Goal: Task Accomplishment & Management: Complete application form

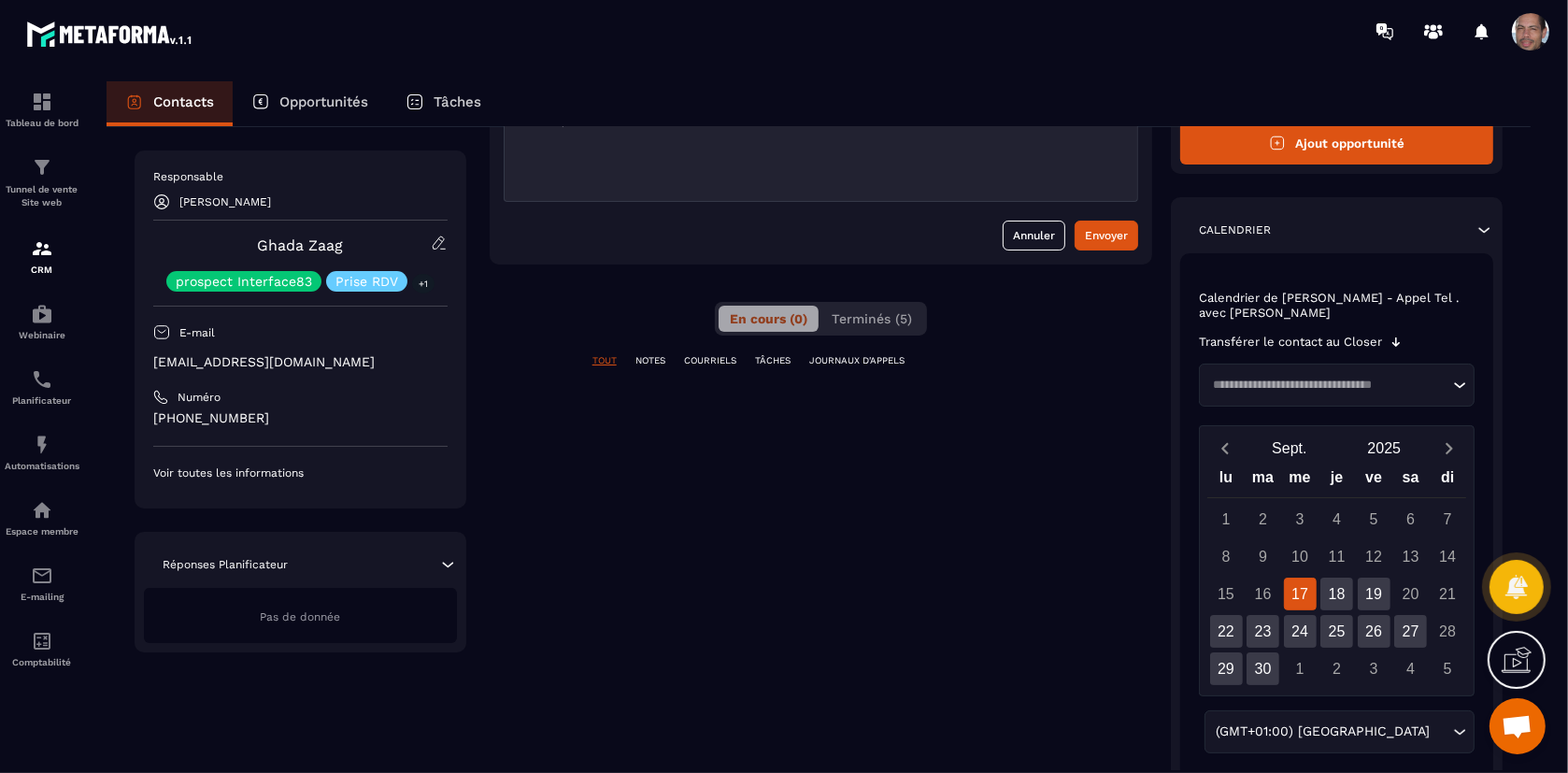
scroll to position [104, 0]
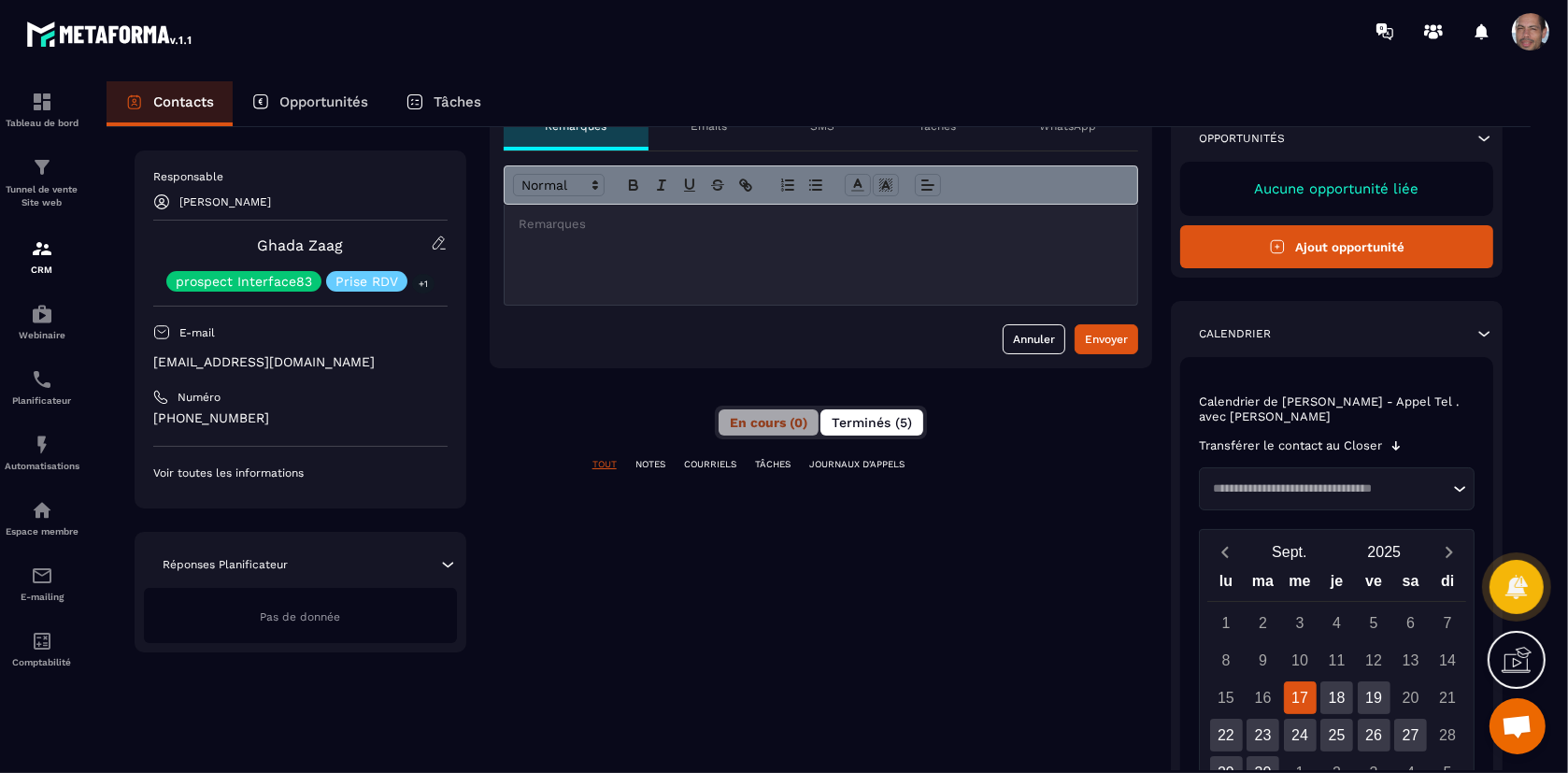
click at [859, 422] on span "Terminés (5)" at bounding box center [871, 422] width 80 height 15
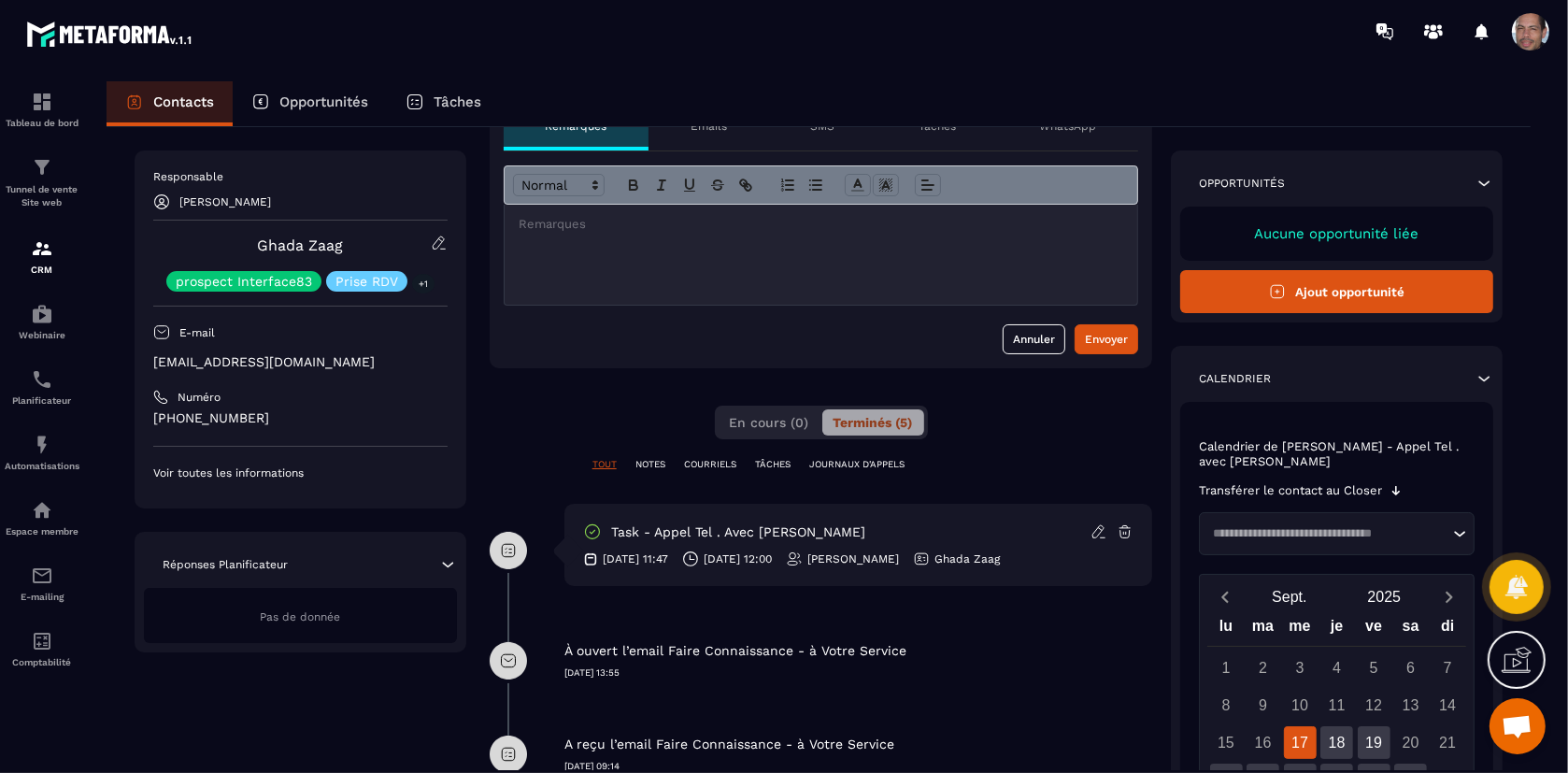
scroll to position [0, 0]
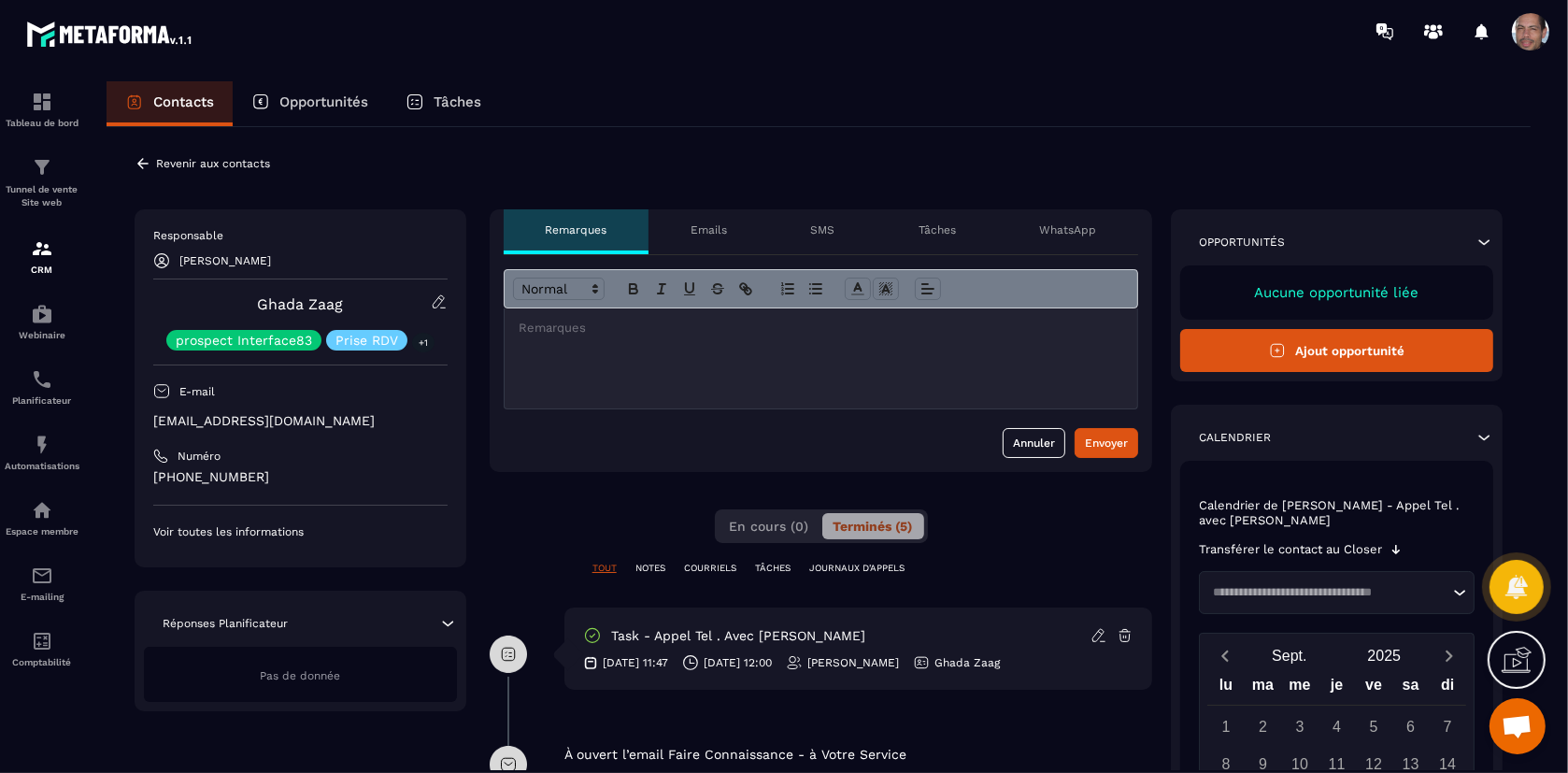
click at [1429, 342] on button "Ajout opportunité" at bounding box center [1336, 349] width 313 height 43
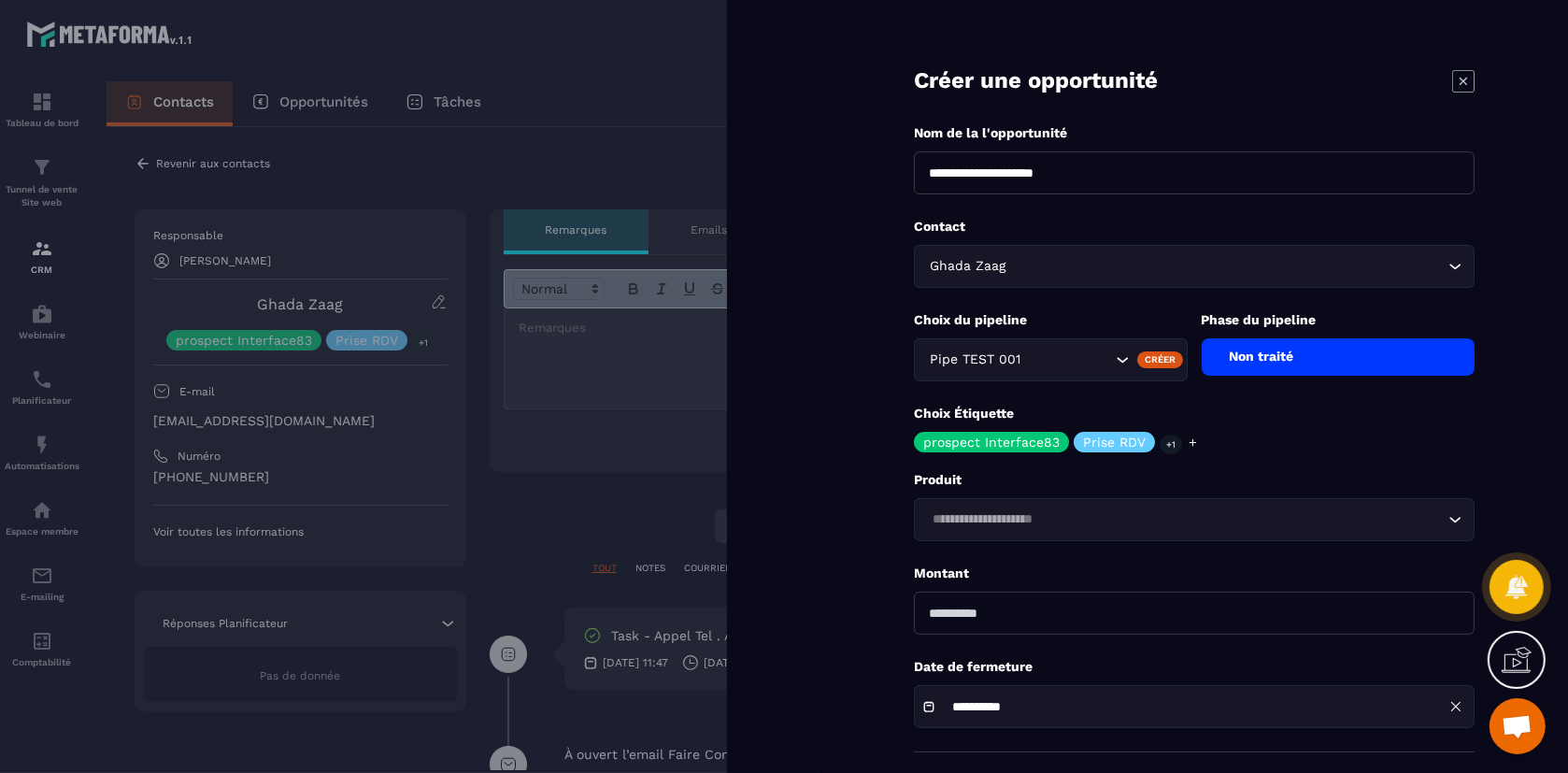
click at [1155, 357] on div "Créer" at bounding box center [1160, 359] width 46 height 17
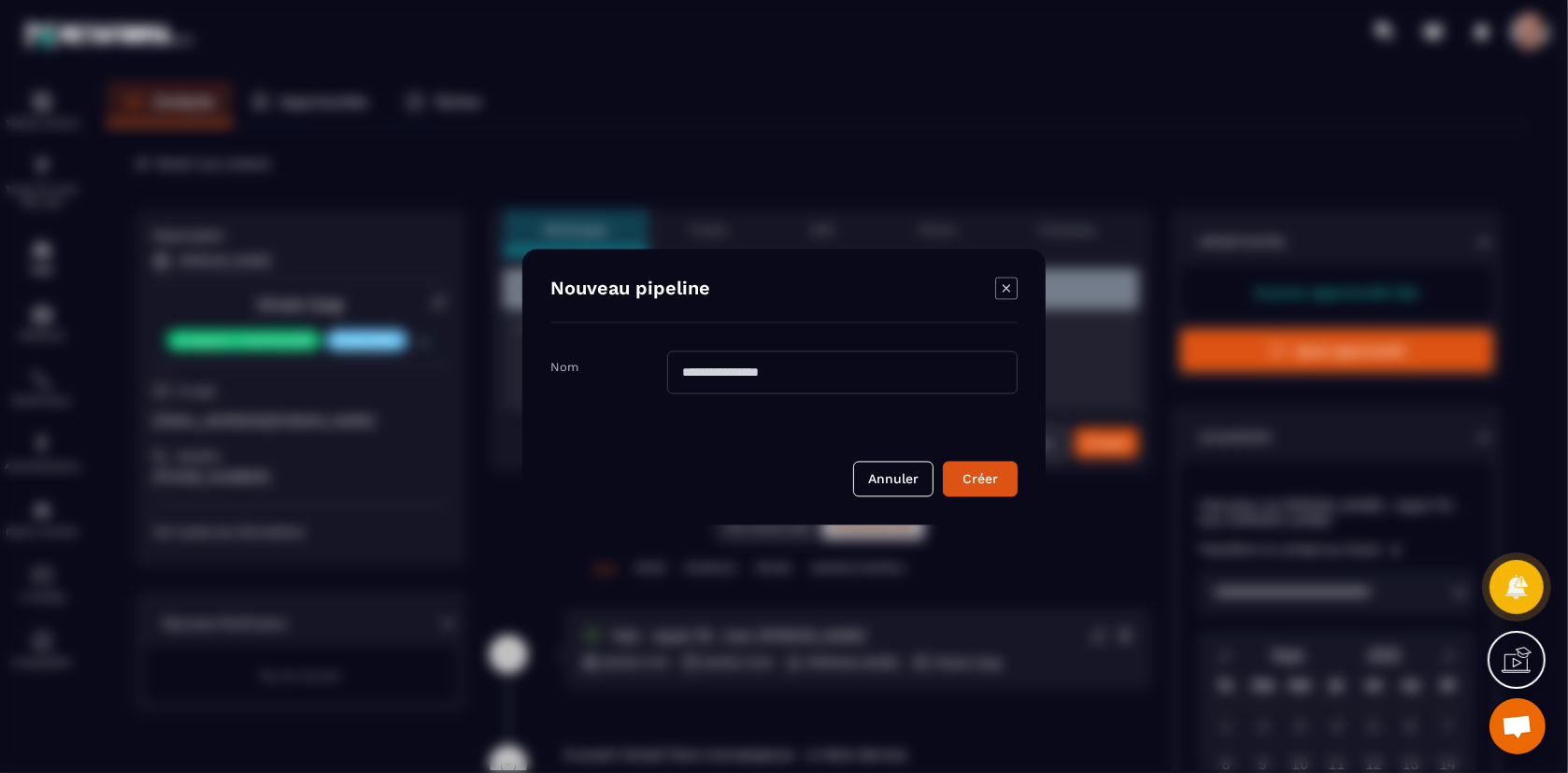
drag, startPoint x: 855, startPoint y: 376, endPoint x: 863, endPoint y: 372, distance: 8.9
click at [859, 376] on input "Modal window" at bounding box center [842, 371] width 350 height 43
type input "*"
drag, startPoint x: 907, startPoint y: 366, endPoint x: 890, endPoint y: 374, distance: 18.8
click at [890, 374] on input "**********" at bounding box center [842, 371] width 350 height 43
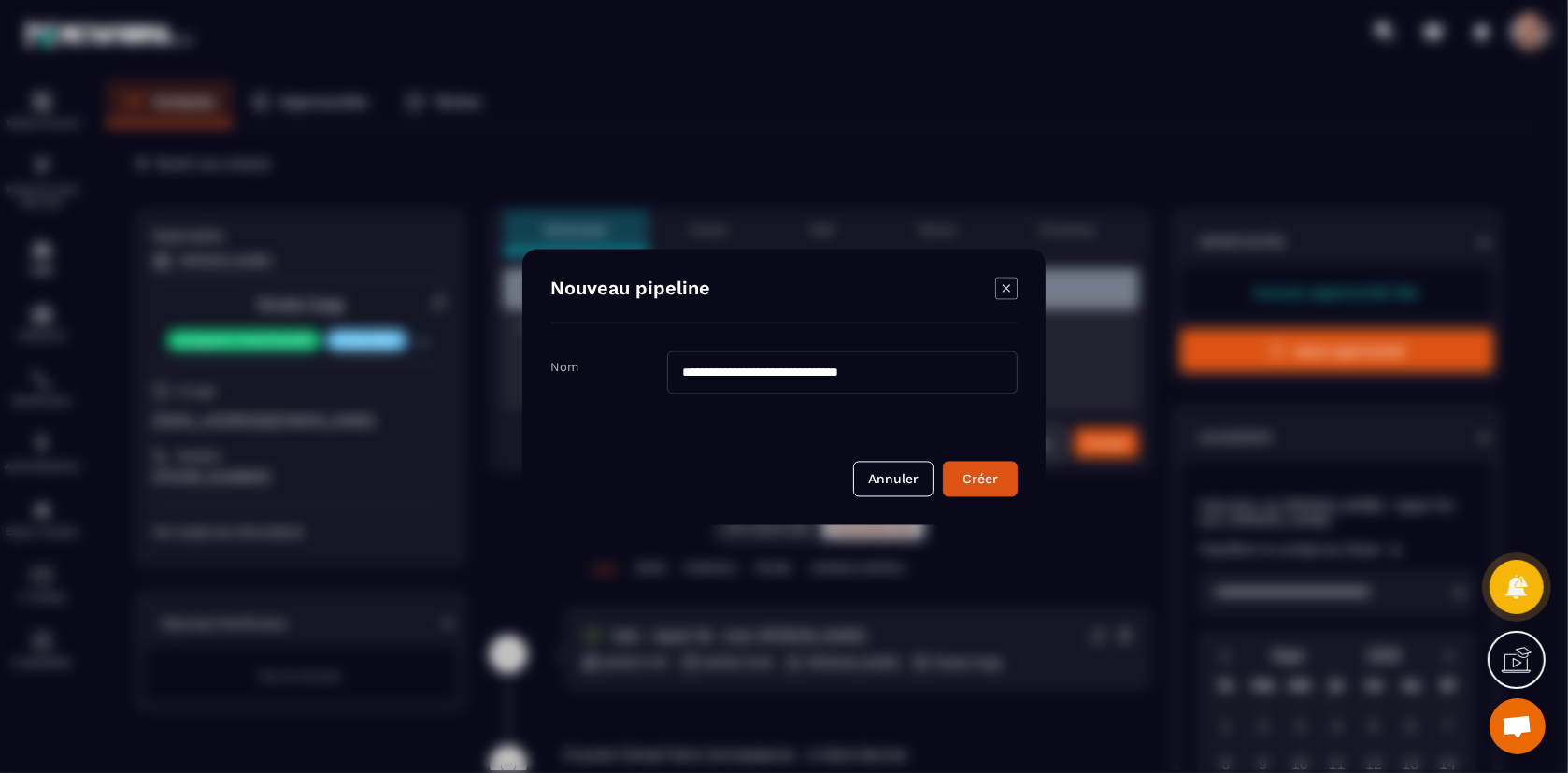
drag, startPoint x: 857, startPoint y: 372, endPoint x: 837, endPoint y: 375, distance: 20.2
click at [837, 375] on input "**********" at bounding box center [842, 371] width 350 height 43
type input "**********"
click at [988, 480] on div "Créer" at bounding box center [980, 478] width 50 height 19
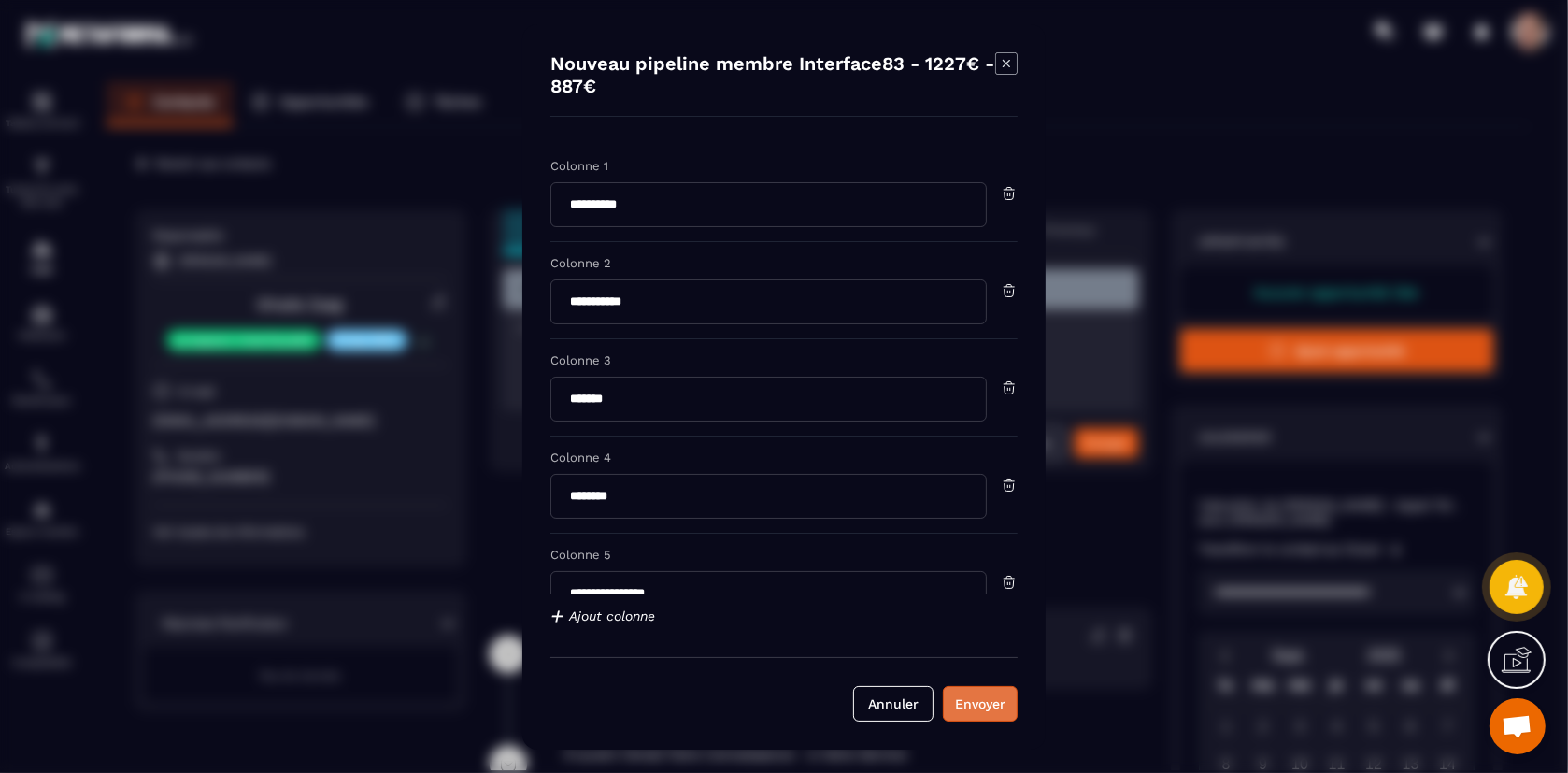
click at [985, 707] on div "Envoyer" at bounding box center [980, 704] width 50 height 19
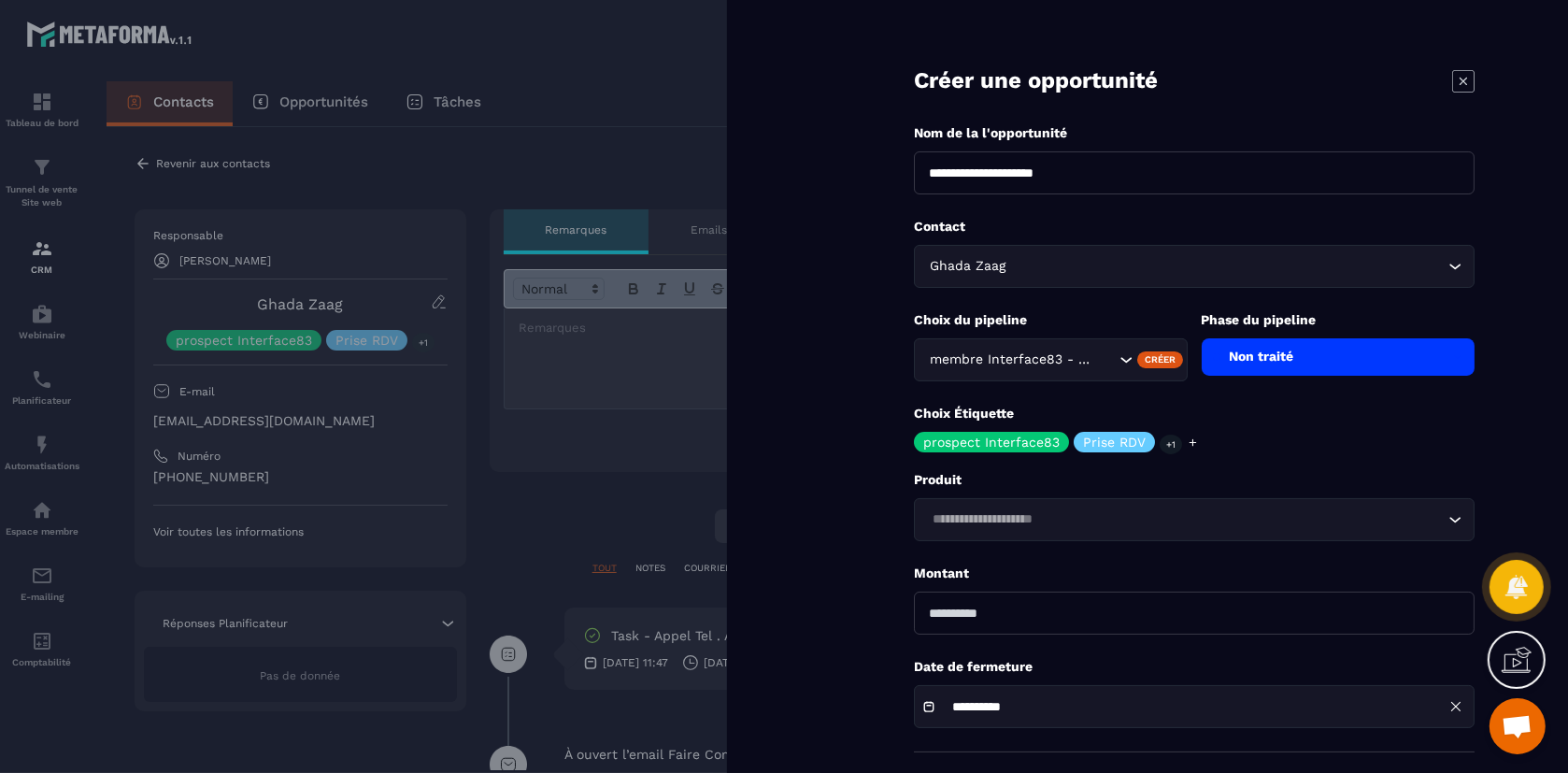
click at [1297, 357] on div "Non traité" at bounding box center [1338, 357] width 274 height 38
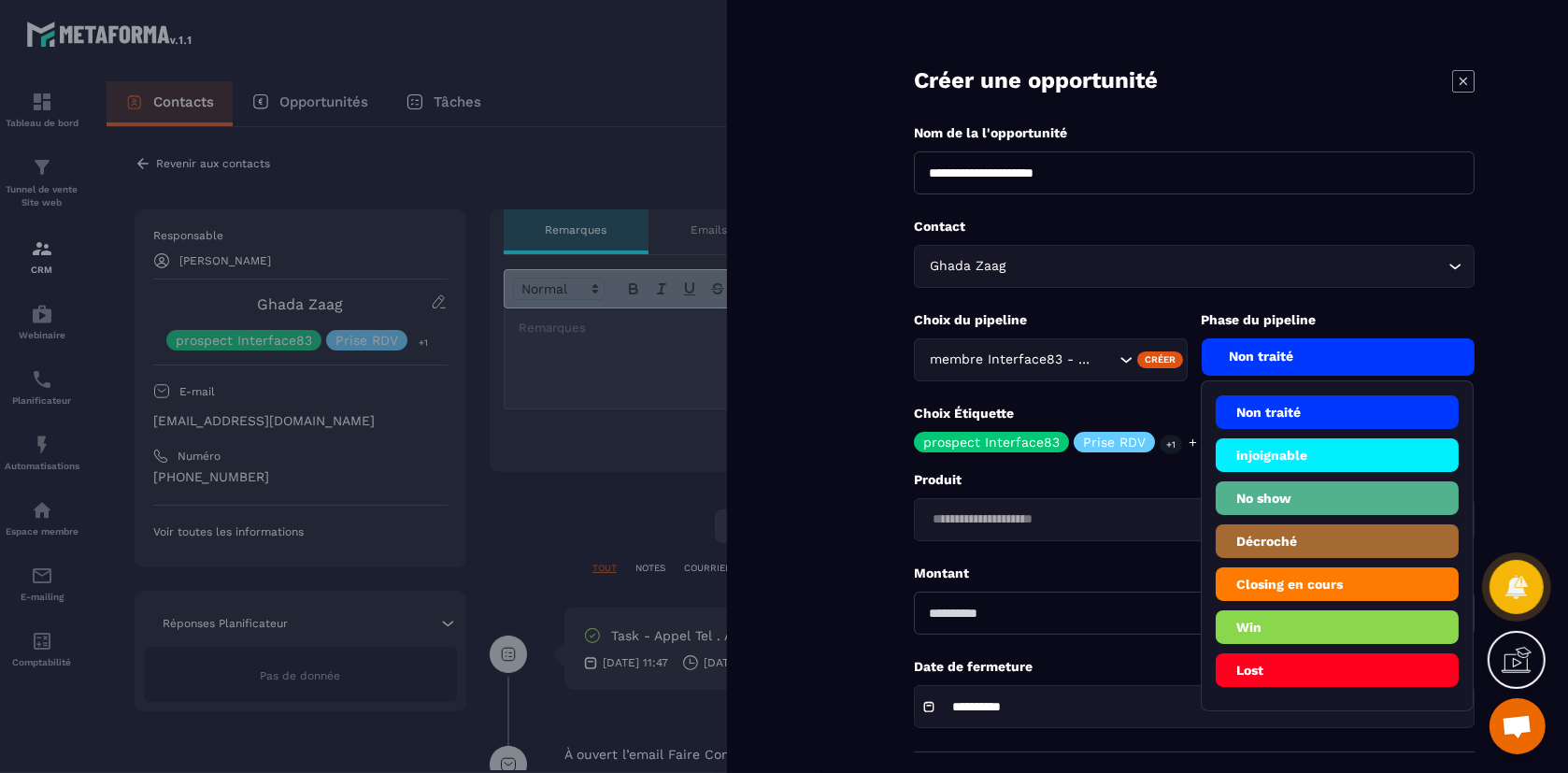
click at [1343, 544] on li "Décroché" at bounding box center [1337, 541] width 244 height 34
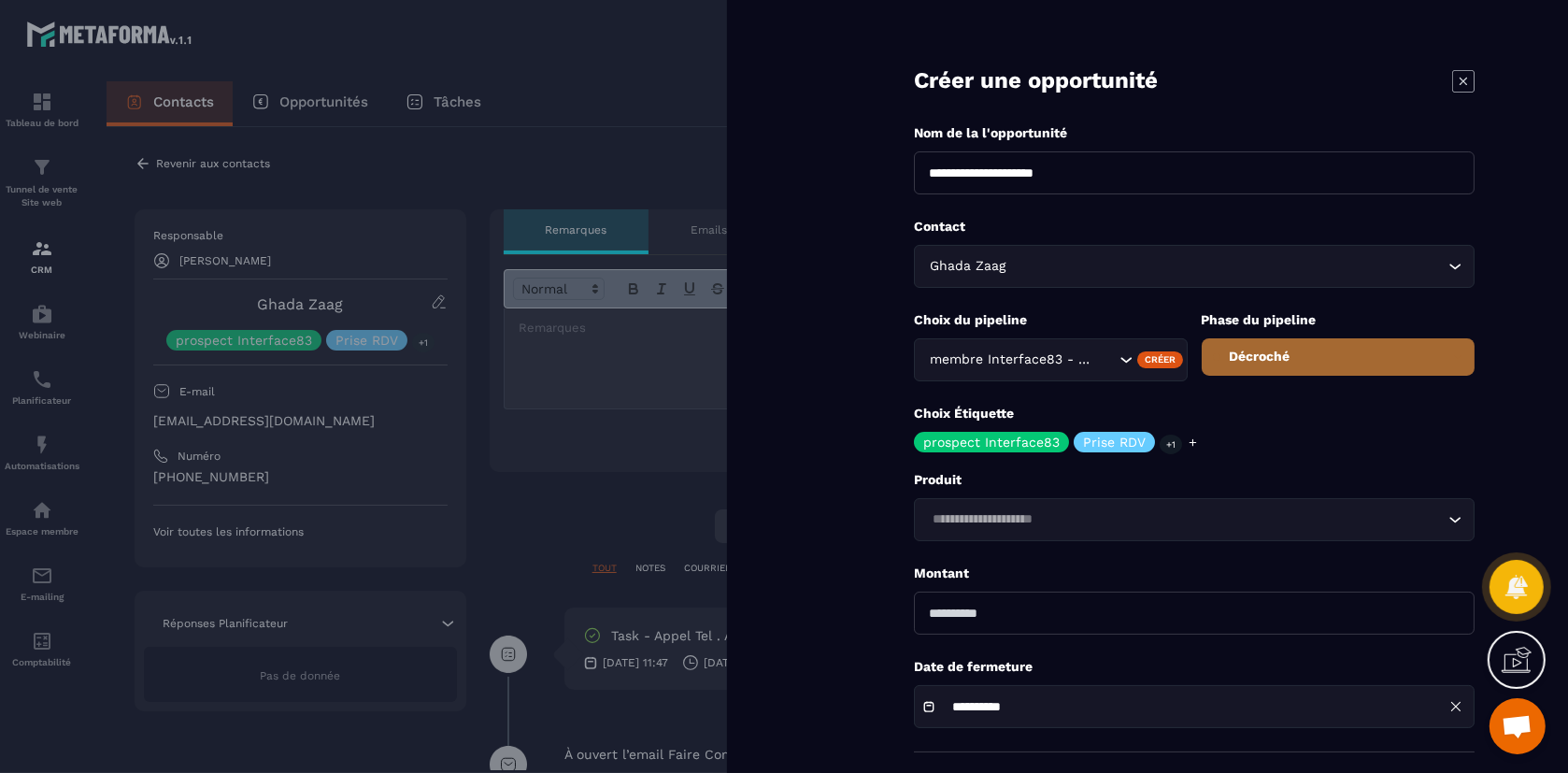
scroll to position [75, 0]
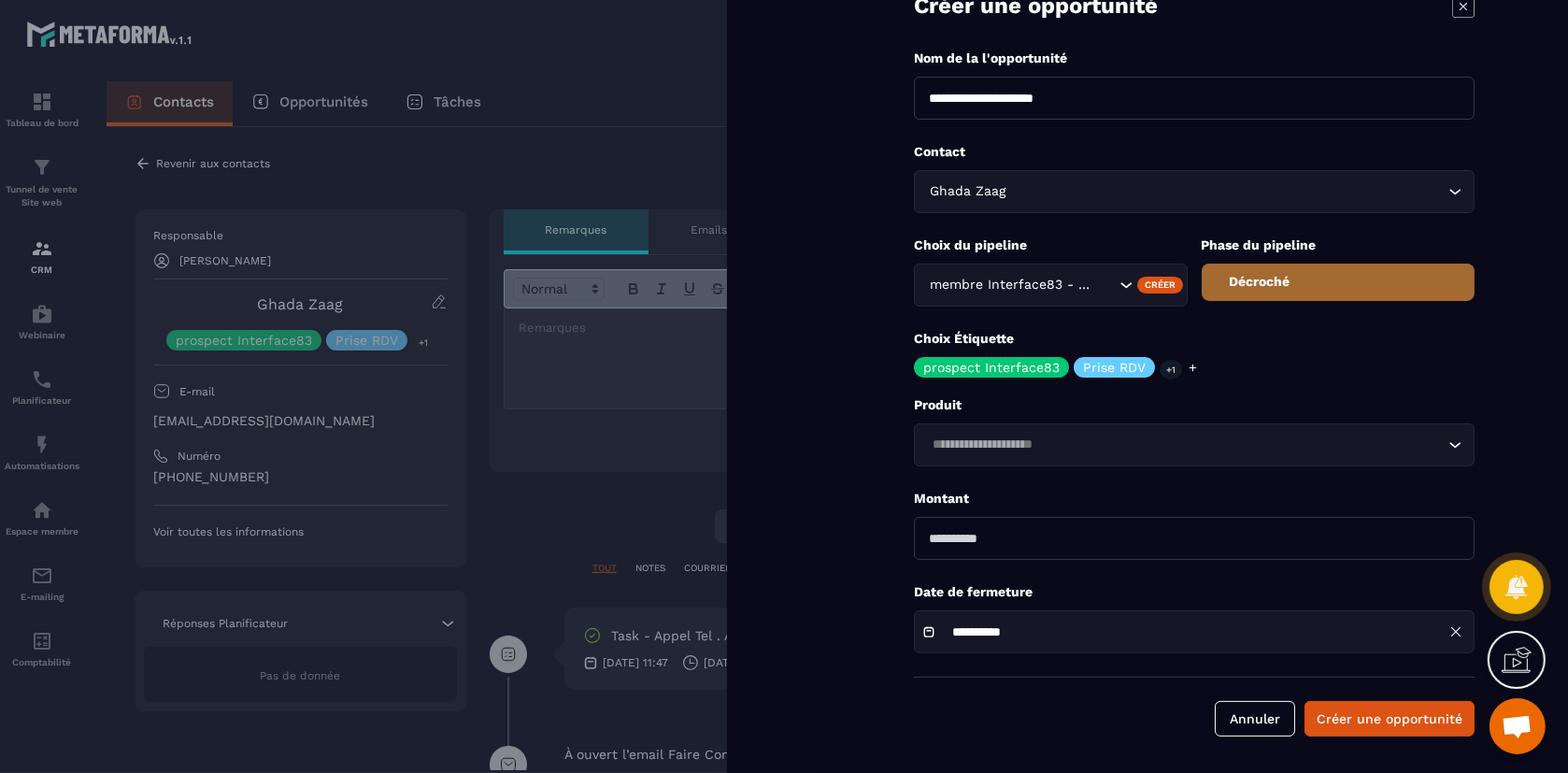
click at [1455, 446] on icon "Search for option" at bounding box center [1455, 445] width 11 height 6
click at [1455, 446] on icon "Search for option" at bounding box center [1455, 444] width 19 height 19
drag, startPoint x: 1039, startPoint y: 536, endPoint x: 759, endPoint y: 500, distance: 282.3
click at [759, 500] on div "**********" at bounding box center [1148, 386] width 841 height 773
click at [1052, 536] on input "number" at bounding box center [1194, 537] width 560 height 43
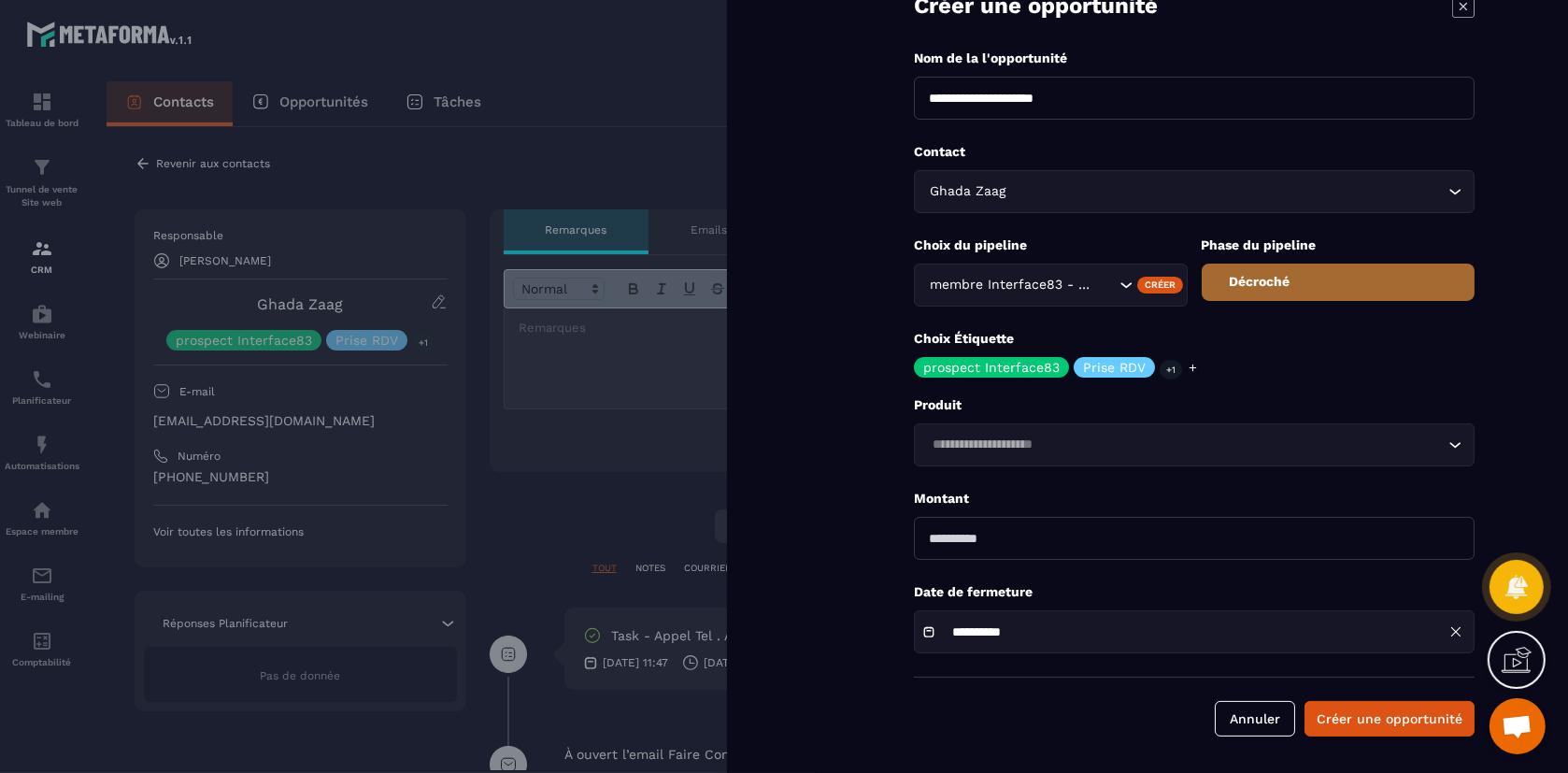
type input "***"
click at [1452, 628] on icon at bounding box center [1456, 631] width 8 height 8
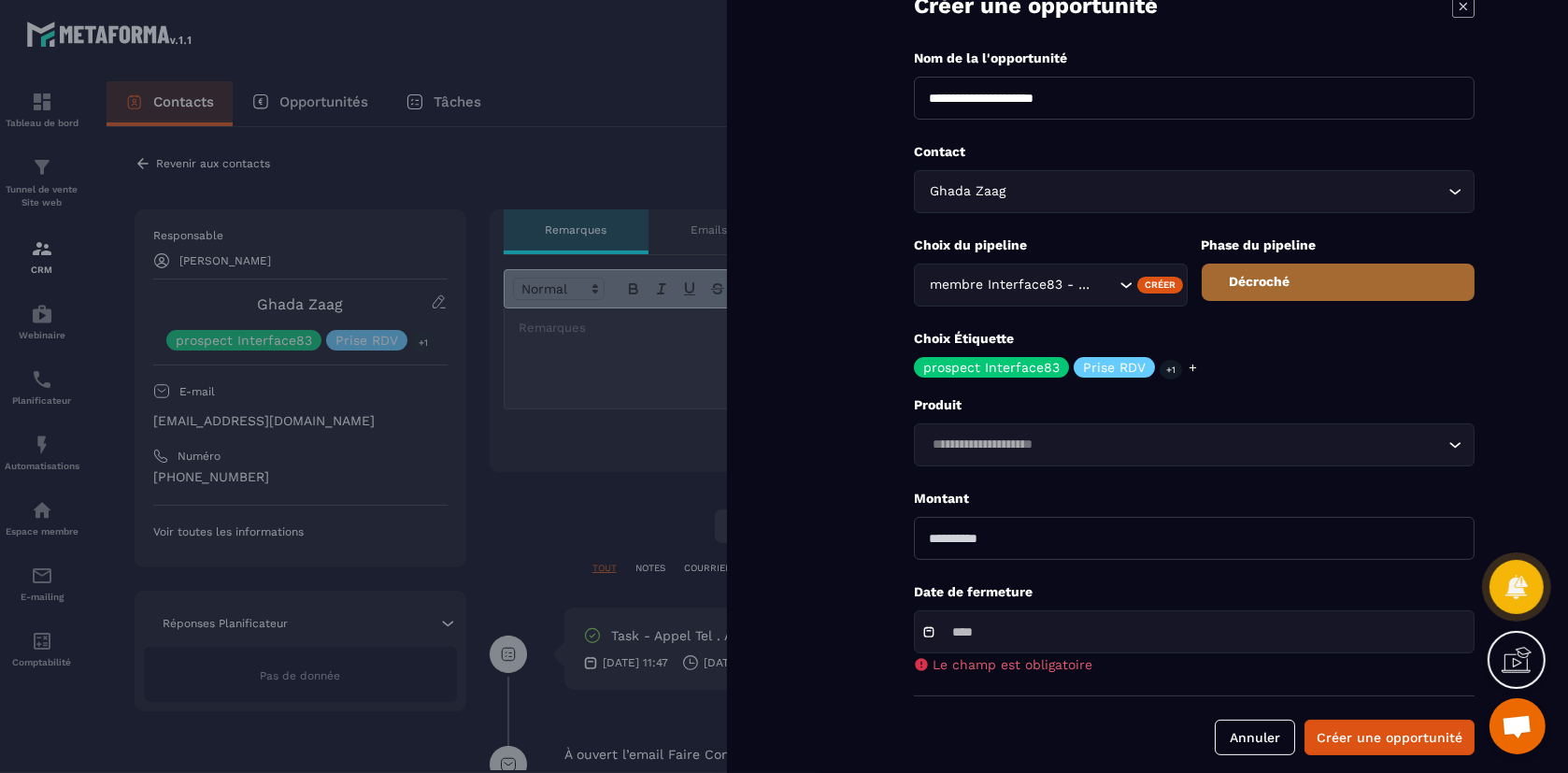
click at [1058, 619] on div at bounding box center [1194, 631] width 560 height 43
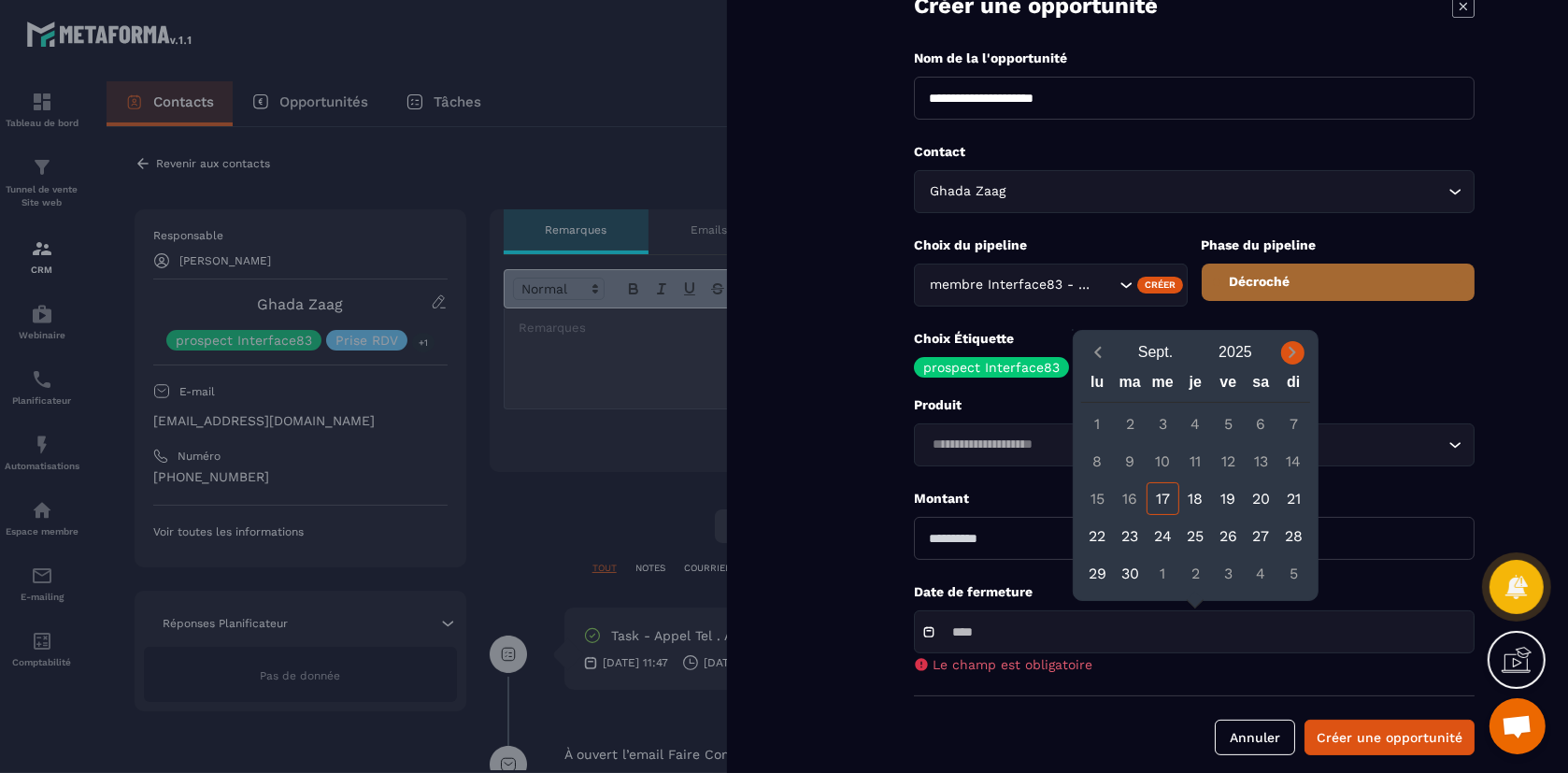
click at [1289, 355] on icon "Next month" at bounding box center [1292, 352] width 19 height 19
click at [1105, 349] on icon "Previous month" at bounding box center [1098, 352] width 19 height 19
click at [1294, 342] on span "Next month" at bounding box center [1293, 353] width 24 height 24
click at [1227, 454] on div "10" at bounding box center [1228, 460] width 33 height 33
type input "**********"
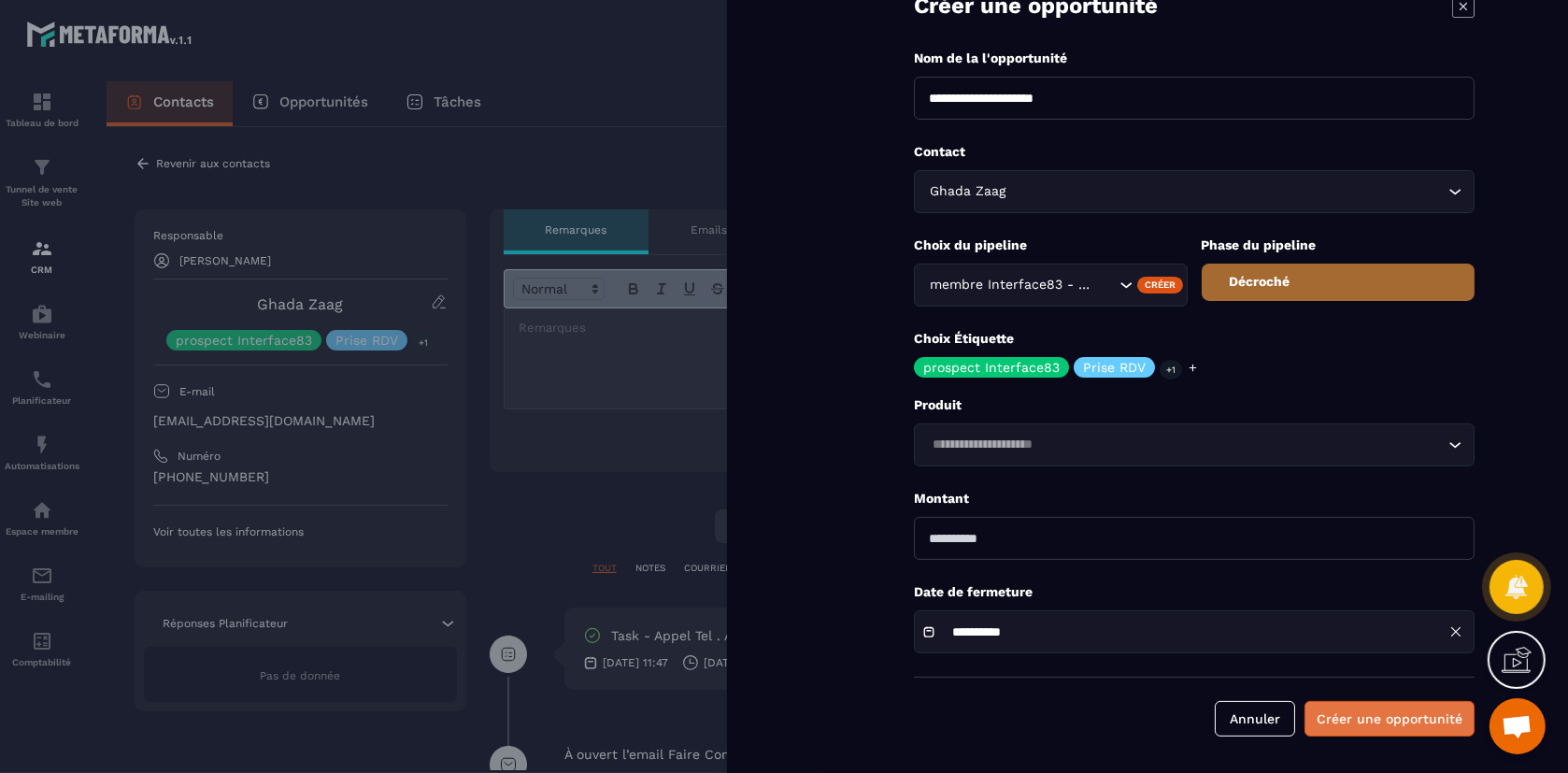
click at [1383, 715] on button "Créer une opportunité" at bounding box center [1390, 719] width 170 height 36
